Goal: Answer question/provide support: Share knowledge or assist other users

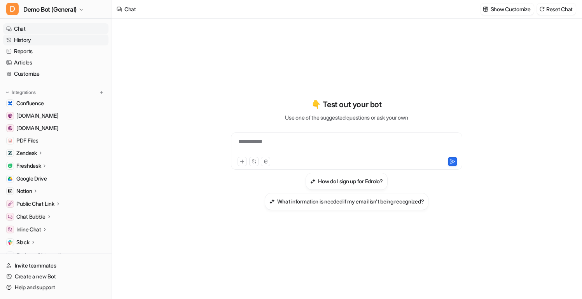
click at [43, 37] on link "History" at bounding box center [55, 40] width 105 height 11
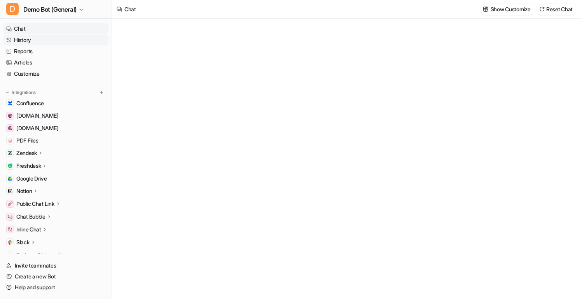
type textarea "**********"
click at [49, 43] on link "History" at bounding box center [55, 40] width 105 height 11
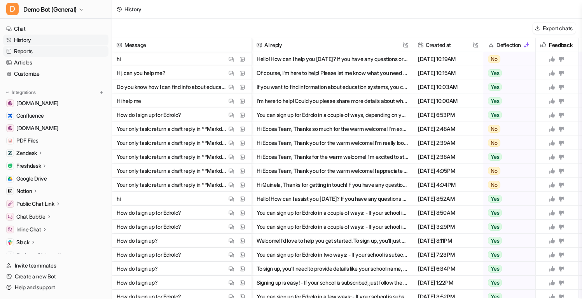
click at [55, 49] on link "Reports" at bounding box center [55, 51] width 105 height 11
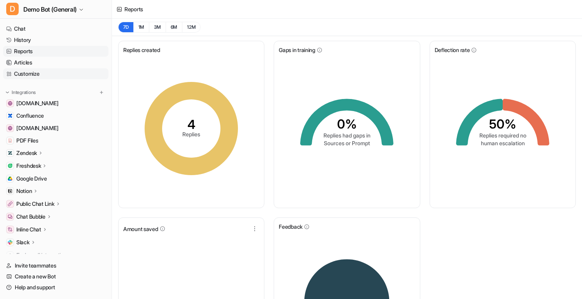
click at [42, 68] on link "Customize" at bounding box center [55, 73] width 105 height 11
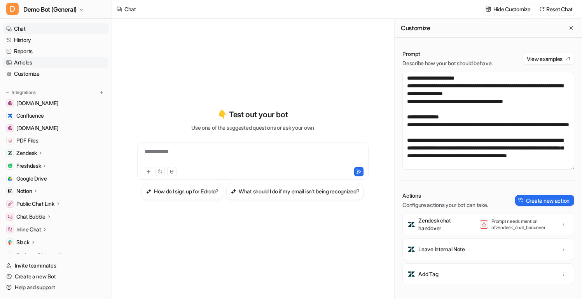
click at [44, 62] on link "Articles" at bounding box center [55, 62] width 105 height 11
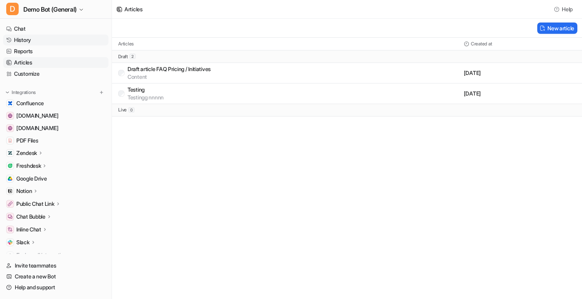
click at [50, 39] on link "History" at bounding box center [55, 40] width 105 height 11
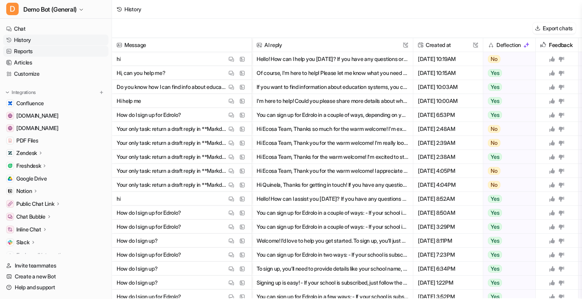
click at [45, 52] on link "Reports" at bounding box center [55, 51] width 105 height 11
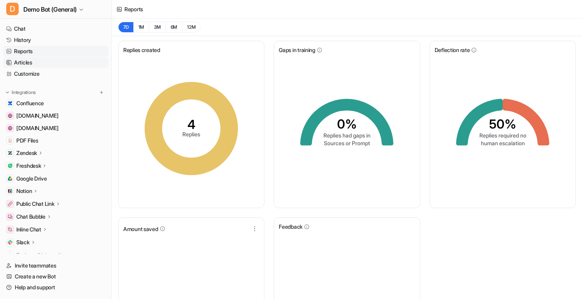
click at [37, 62] on link "Articles" at bounding box center [55, 62] width 105 height 11
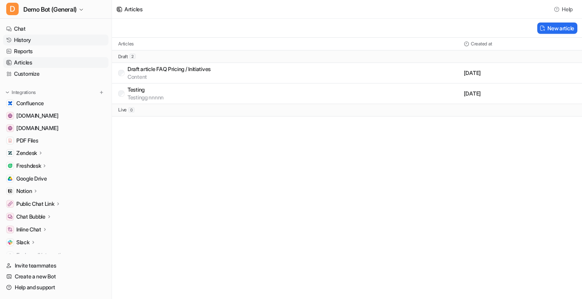
click at [29, 41] on link "History" at bounding box center [55, 40] width 105 height 11
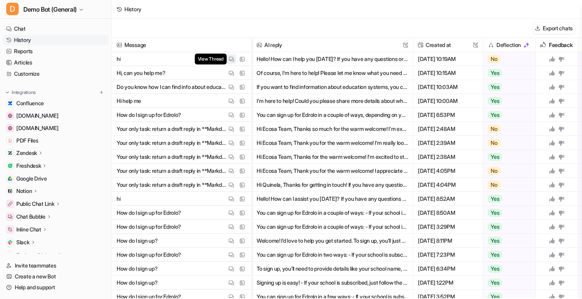
click at [231, 61] on img at bounding box center [231, 59] width 5 height 6
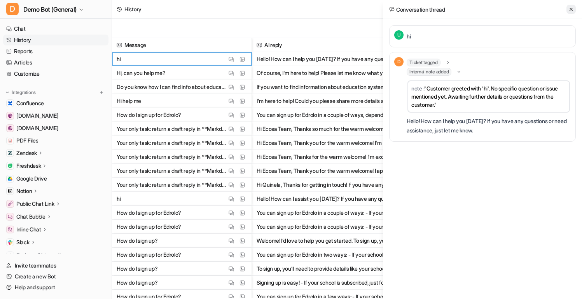
click at [568, 13] on button at bounding box center [570, 9] width 9 height 9
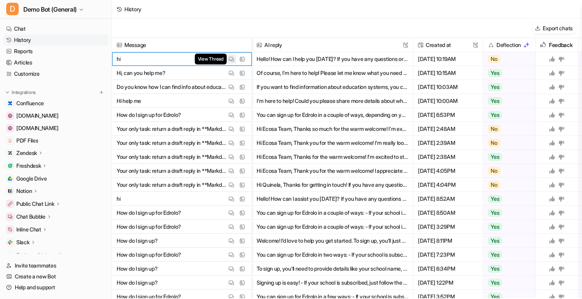
click at [232, 60] on img at bounding box center [231, 59] width 5 height 6
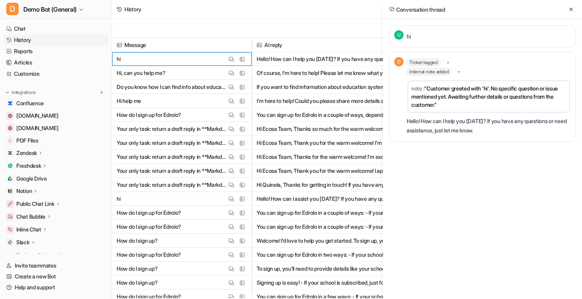
click at [576, 11] on div "Conversation thread" at bounding box center [482, 9] width 199 height 19
click at [572, 9] on icon at bounding box center [570, 9] width 5 height 5
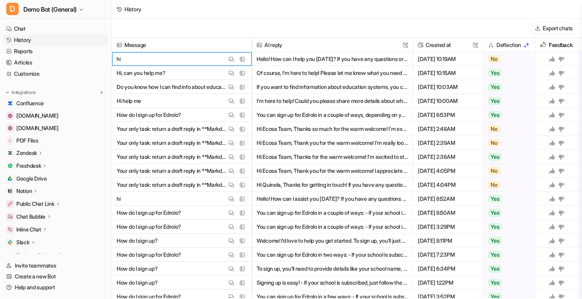
click at [59, 44] on link "History" at bounding box center [55, 40] width 105 height 11
click at [59, 58] on link "Articles" at bounding box center [55, 62] width 105 height 11
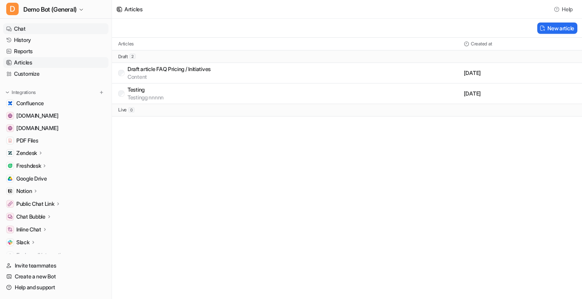
click at [35, 31] on link "Chat" at bounding box center [55, 28] width 105 height 11
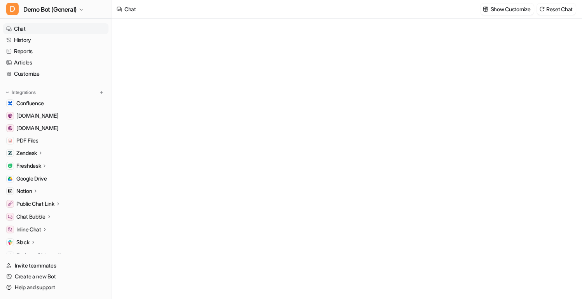
type textarea "**********"
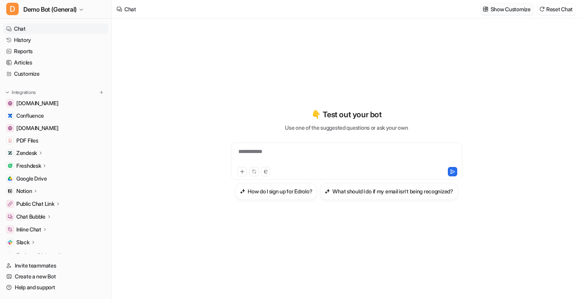
click at [500, 9] on p "Show Customize" at bounding box center [510, 9] width 40 height 8
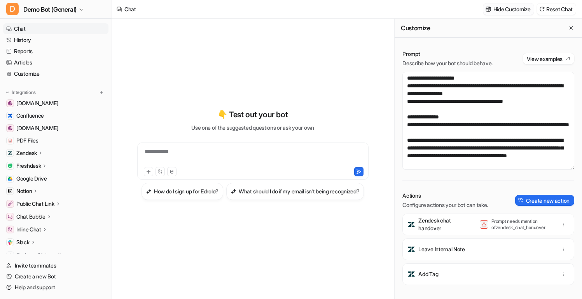
click at [500, 9] on p "Hide Customize" at bounding box center [511, 9] width 37 height 8
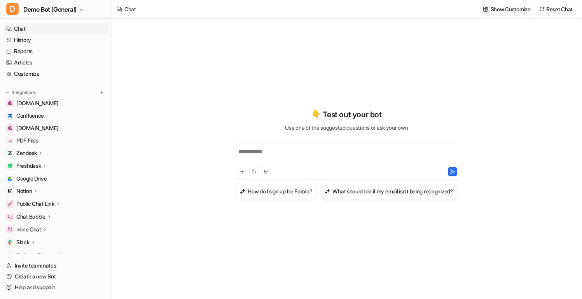
click at [500, 9] on p "Show Customize" at bounding box center [510, 9] width 40 height 8
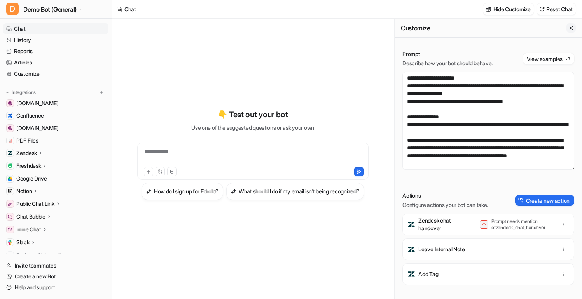
click at [570, 30] on icon "Close flyout" at bounding box center [570, 27] width 5 height 5
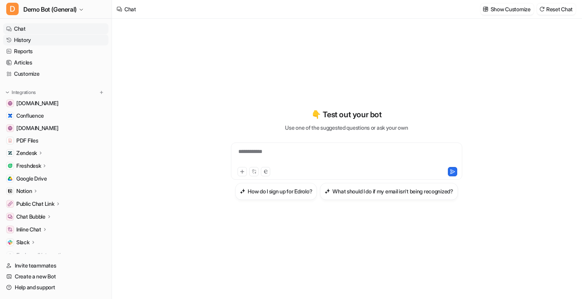
click at [36, 40] on link "History" at bounding box center [55, 40] width 105 height 11
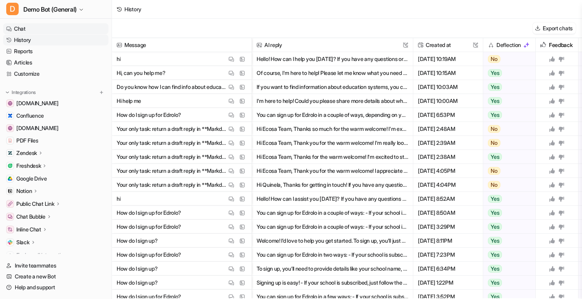
click at [52, 28] on link "Chat" at bounding box center [55, 28] width 105 height 11
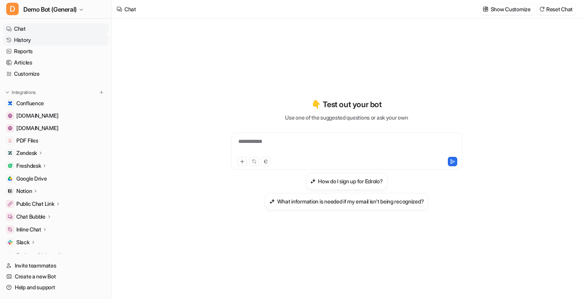
click at [37, 42] on link "History" at bounding box center [55, 40] width 105 height 11
click at [53, 44] on link "History" at bounding box center [55, 40] width 105 height 11
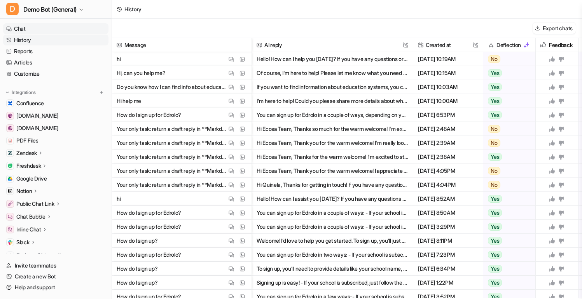
click at [75, 27] on link "Chat" at bounding box center [55, 28] width 105 height 11
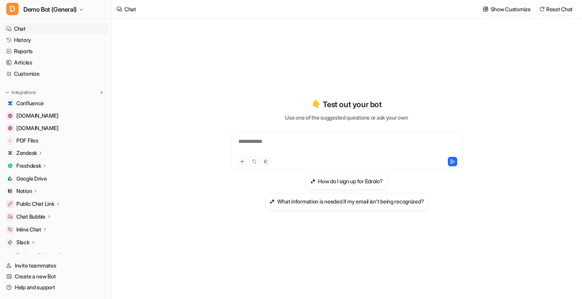
click at [298, 162] on div at bounding box center [292, 161] width 110 height 9
click at [309, 150] on div "**********" at bounding box center [346, 147] width 227 height 18
click at [338, 178] on h3 "How do I sign up for Edrolo?" at bounding box center [350, 181] width 65 height 8
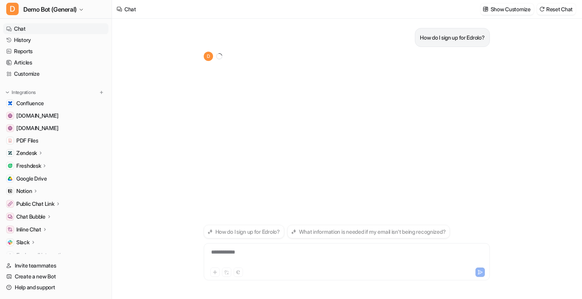
click at [309, 110] on div "How do I sign up for Edrolo? D" at bounding box center [347, 121] width 286 height 204
click at [262, 65] on icon at bounding box center [260, 65] width 5 height 6
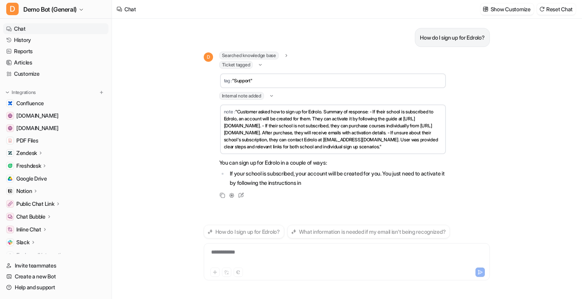
click at [271, 96] on div "Internal note added" at bounding box center [246, 96] width 55 height 8
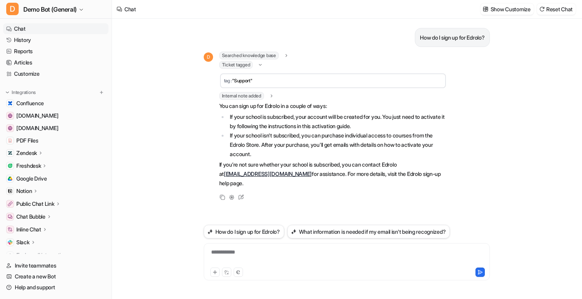
click at [260, 66] on icon at bounding box center [260, 64] width 6 height 5
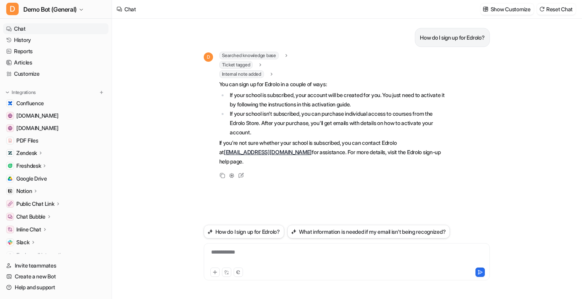
click at [277, 76] on div "Internal note added note : "Customer asked how to sign up for Edrolo. Summary o…" at bounding box center [332, 74] width 227 height 8
click at [274, 75] on icon at bounding box center [271, 75] width 5 height 6
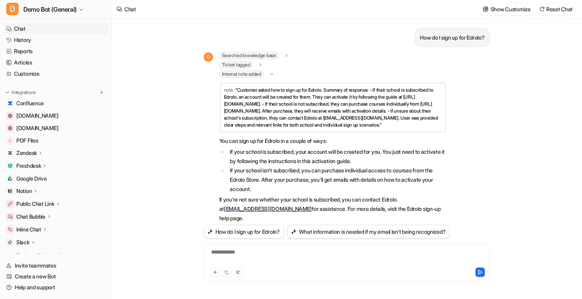
click at [274, 75] on icon at bounding box center [272, 74] width 6 height 5
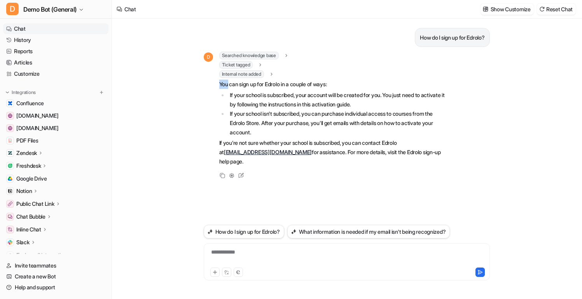
click at [274, 75] on icon at bounding box center [271, 75] width 5 height 6
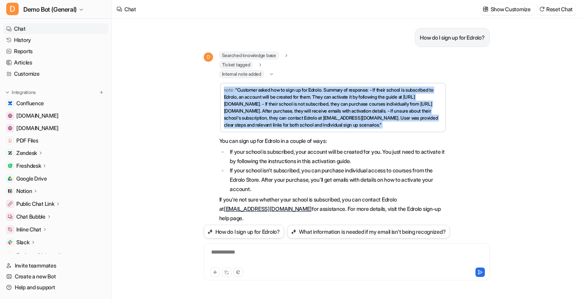
click at [274, 75] on icon at bounding box center [272, 74] width 6 height 5
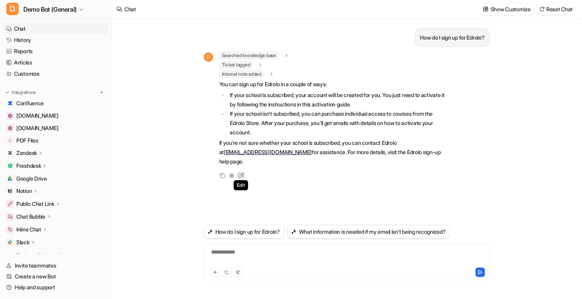
click at [238, 171] on icon at bounding box center [241, 176] width 10 height 10
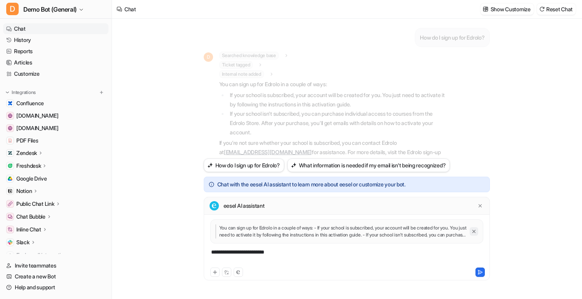
click at [475, 232] on icon "Close quote" at bounding box center [473, 231] width 5 height 5
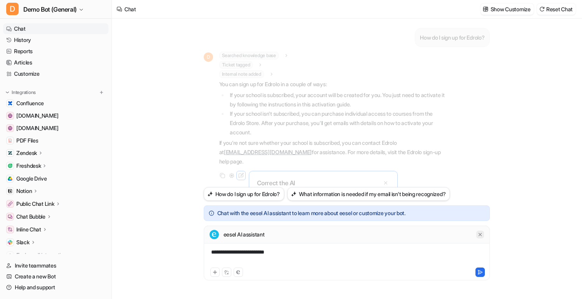
click at [480, 234] on icon at bounding box center [479, 234] width 5 height 5
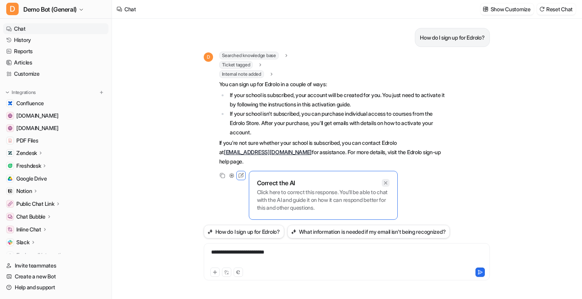
click at [387, 180] on icon at bounding box center [385, 182] width 5 height 5
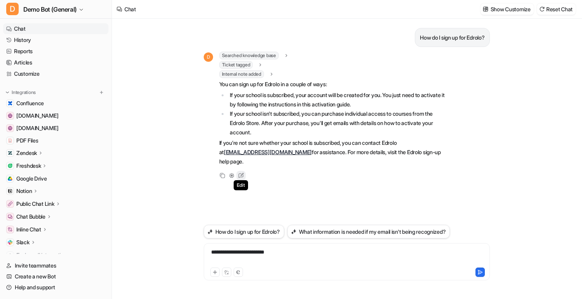
click at [243, 171] on icon at bounding box center [241, 176] width 10 height 10
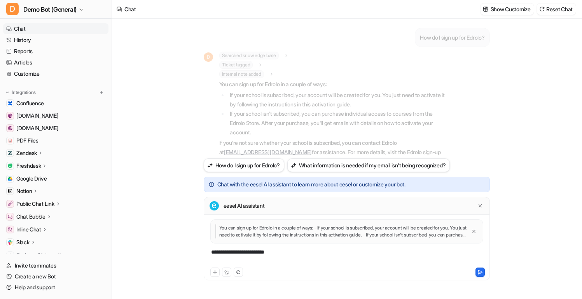
click at [479, 207] on icon at bounding box center [479, 205] width 5 height 5
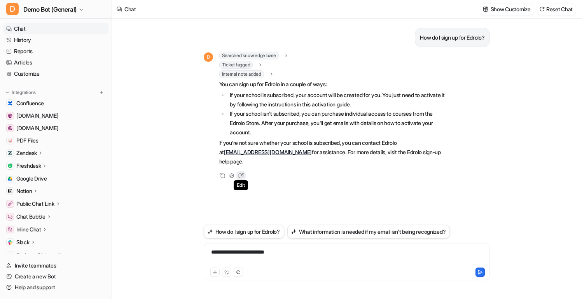
click at [244, 171] on icon at bounding box center [241, 176] width 10 height 10
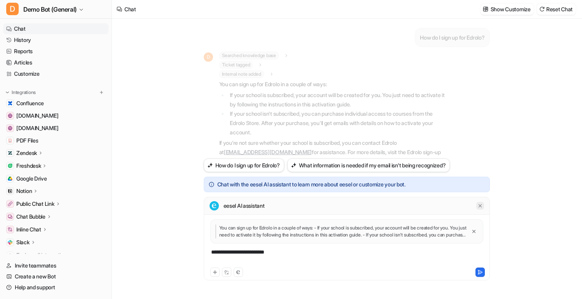
click at [478, 206] on icon at bounding box center [479, 205] width 5 height 5
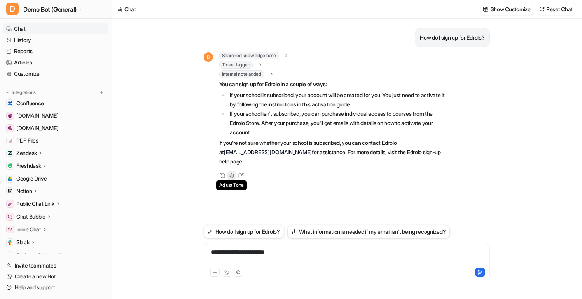
click at [233, 173] on icon at bounding box center [231, 175] width 5 height 5
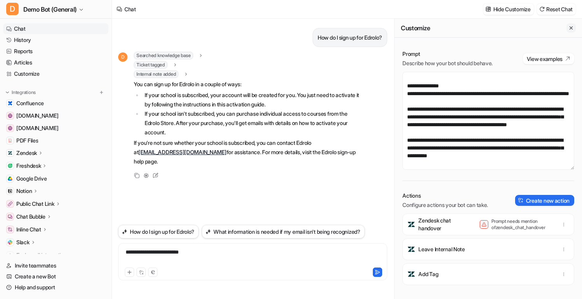
click at [572, 25] on button "Close flyout" at bounding box center [570, 27] width 9 height 9
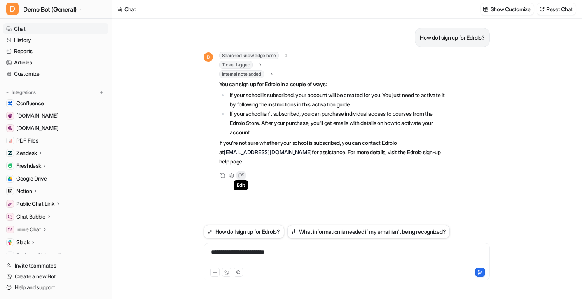
scroll to position [4205, 0]
click at [245, 171] on icon at bounding box center [241, 176] width 10 height 10
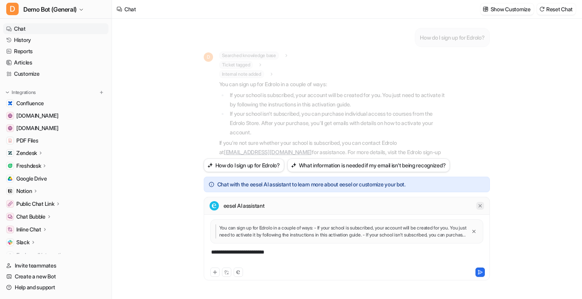
click at [481, 206] on icon at bounding box center [479, 205] width 5 height 5
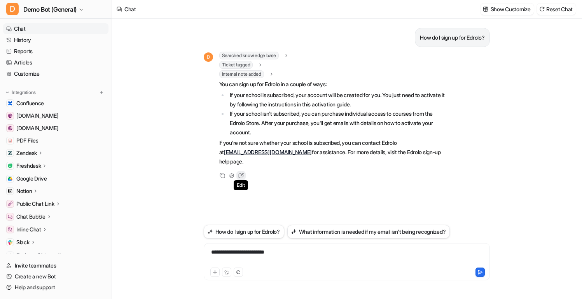
click at [240, 171] on icon at bounding box center [241, 176] width 10 height 10
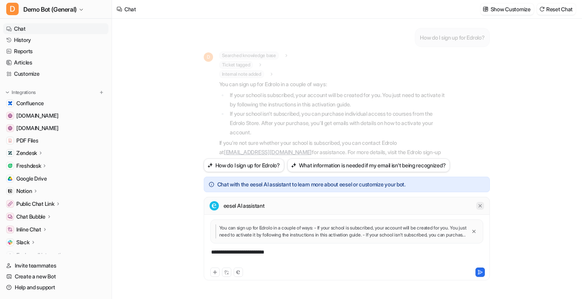
click at [478, 206] on icon at bounding box center [479, 205] width 5 height 5
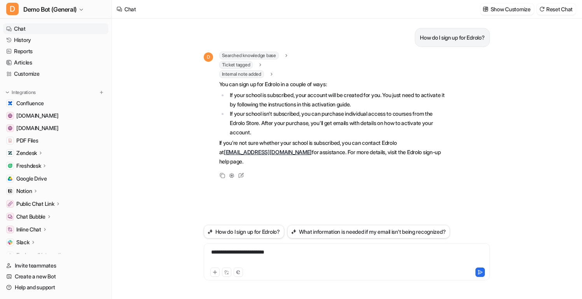
click at [443, 181] on div "How do I sign up for Edrolo? D Searched knowledge base search_queries : "sign u…" at bounding box center [347, 121] width 286 height 204
click at [286, 53] on div "Searched knowledge base" at bounding box center [254, 56] width 70 height 8
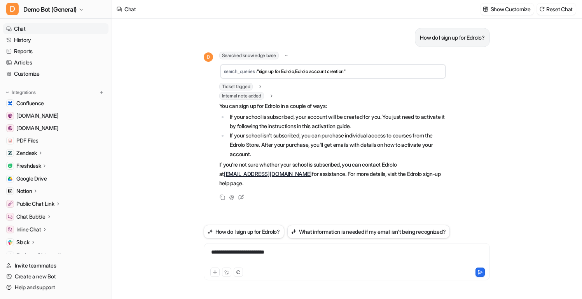
click at [263, 86] on icon at bounding box center [260, 87] width 5 height 6
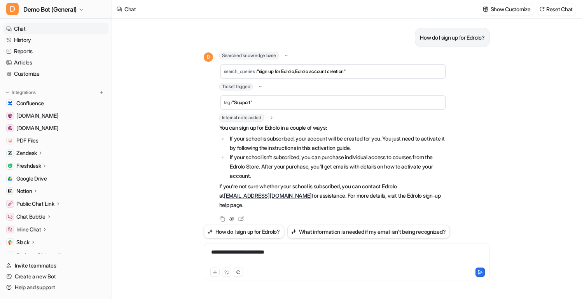
click at [260, 87] on icon at bounding box center [260, 86] width 6 height 5
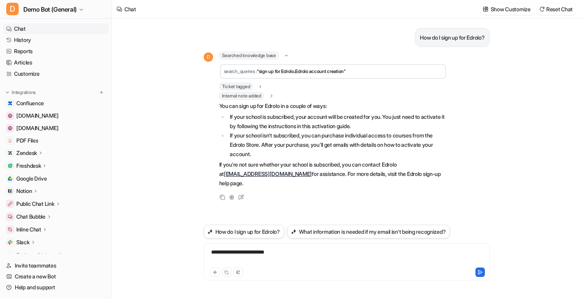
click at [291, 59] on div "Searched knowledge base search_queries : "sign up for Edrolo,Edrolo account cre…" at bounding box center [332, 66] width 227 height 28
click at [289, 57] on icon at bounding box center [286, 55] width 6 height 5
